Goal: Communication & Community: Answer question/provide support

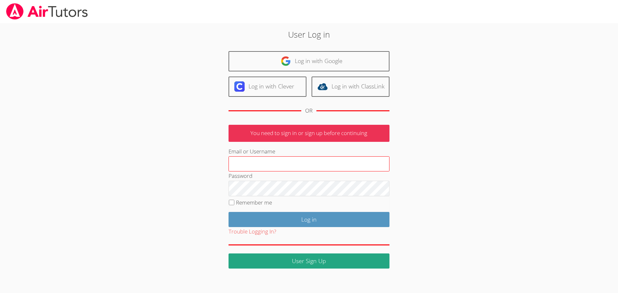
click at [284, 162] on input "Email or Username" at bounding box center [309, 163] width 161 height 15
click at [285, 165] on input "Email or Username" at bounding box center [309, 163] width 161 height 15
drag, startPoint x: 288, startPoint y: 163, endPoint x: 292, endPoint y: 162, distance: 3.2
click at [291, 162] on input "marisela.gonzalez" at bounding box center [309, 163] width 161 height 15
type input "[PERSON_NAME][EMAIL_ADDRESS][PERSON_NAME][DOMAIN_NAME]"
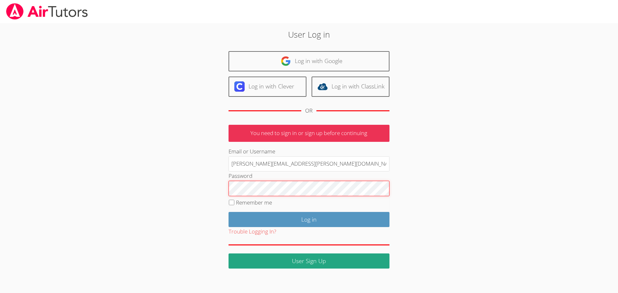
click at [229, 212] on input "Log in" at bounding box center [309, 219] width 161 height 15
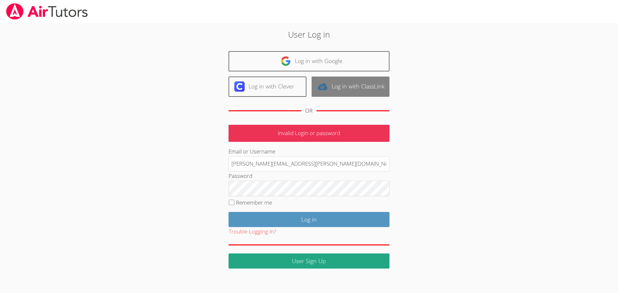
click at [344, 88] on link "Log in with ClassLink" at bounding box center [351, 87] width 78 height 20
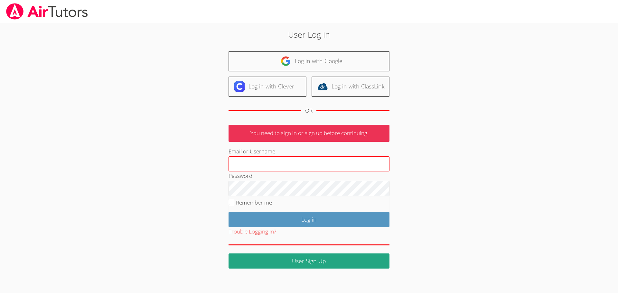
click at [268, 162] on input "Email or Username" at bounding box center [309, 163] width 161 height 15
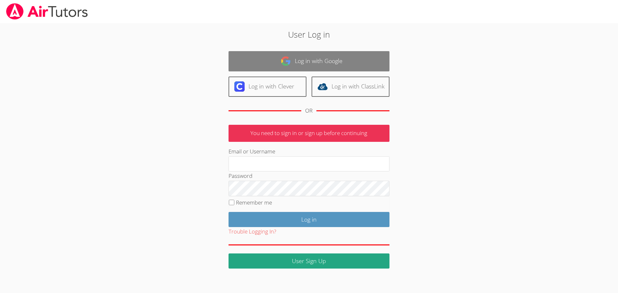
click at [312, 61] on link "Log in with Google" at bounding box center [309, 61] width 161 height 20
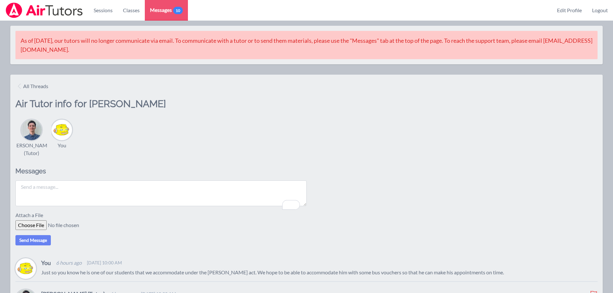
click at [72, 194] on textarea "To enrich screen reader interactions, please activate Accessibility in Grammarl…" at bounding box center [160, 194] width 291 height 26
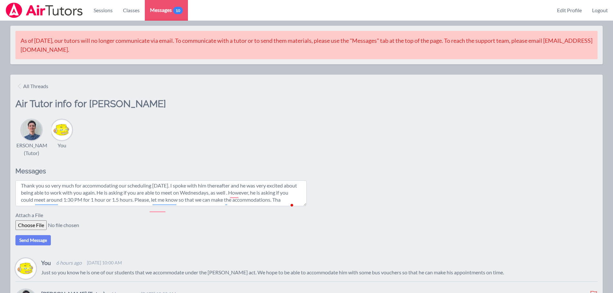
scroll to position [5, 0]
type textarea "Thank you so very much for accommodating our scheduling [DATE]. I spoke with hi…"
click at [41, 246] on button "Send Message" at bounding box center [32, 240] width 35 height 10
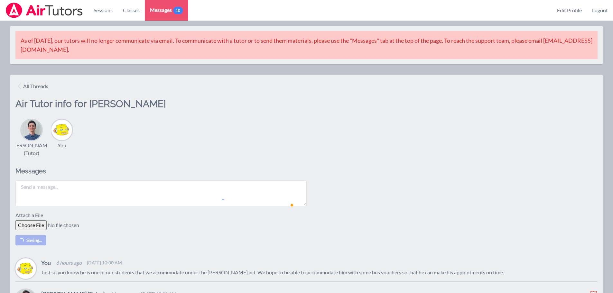
scroll to position [0, 0]
